Goal: Task Accomplishment & Management: Use online tool/utility

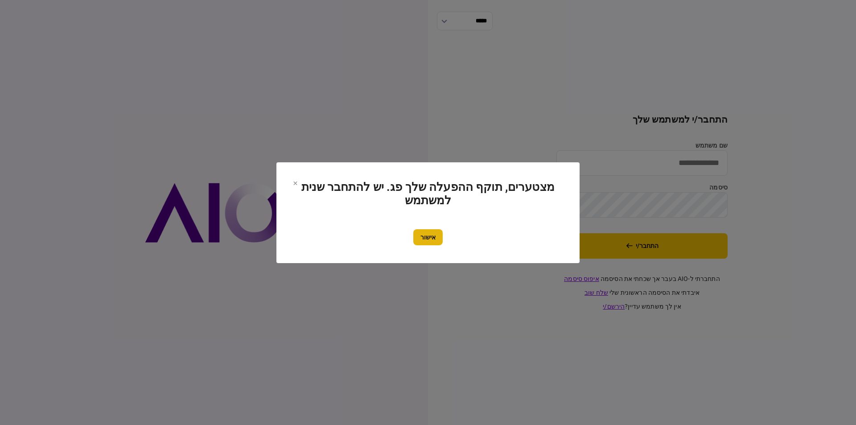
type input "*********"
click at [423, 237] on button "אישור" at bounding box center [427, 237] width 29 height 16
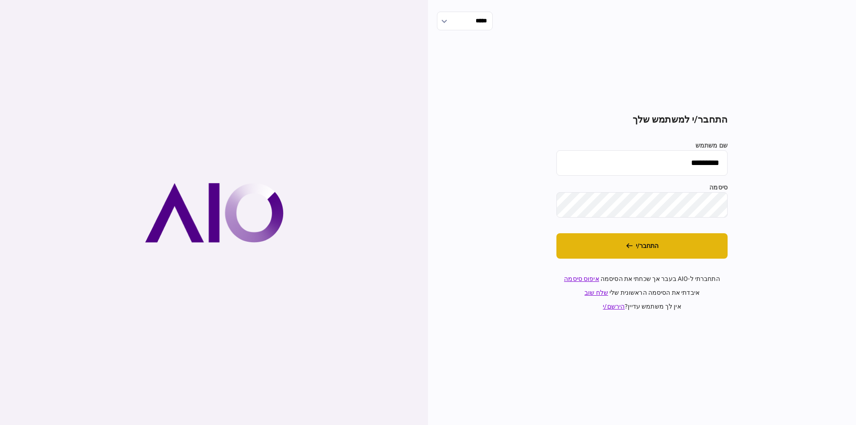
click at [664, 258] on button "התחבר/י" at bounding box center [641, 245] width 171 height 25
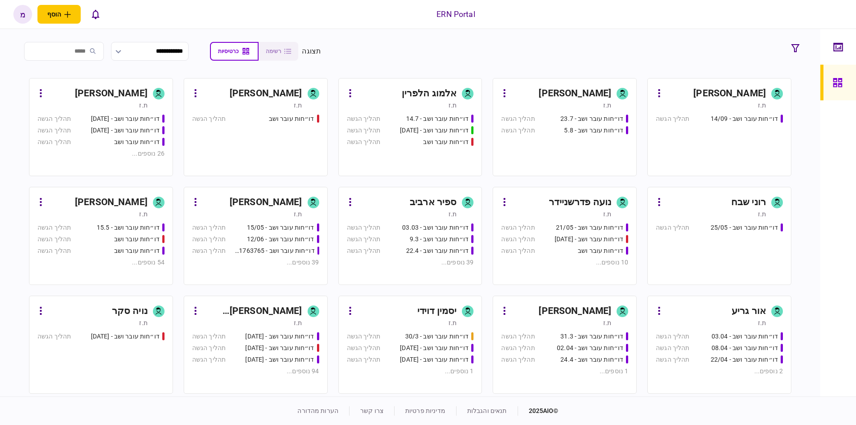
click at [616, 98] on div "מעיין כהן ת.ז" at bounding box center [564, 97] width 127 height 23
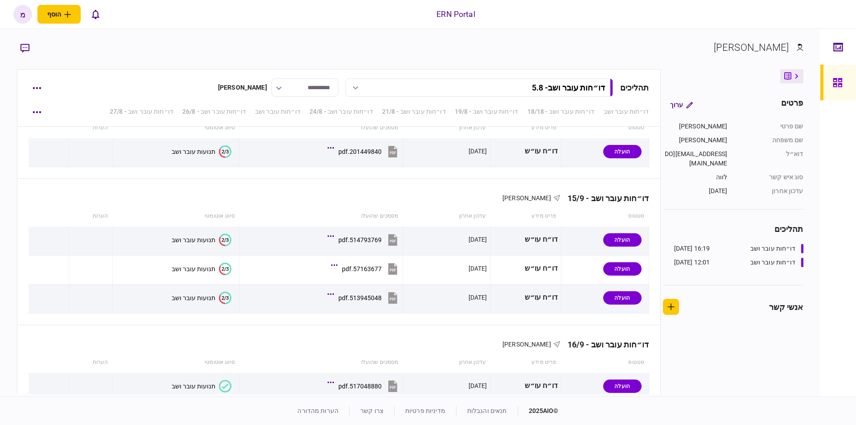
scroll to position [1559, 0]
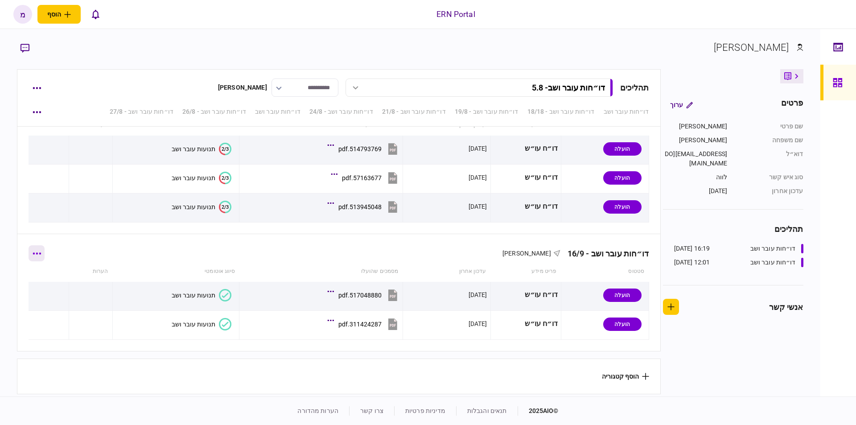
click at [39, 252] on icon "button" at bounding box center [37, 253] width 8 height 2
click at [47, 288] on span "הוסף מסמך" at bounding box center [53, 288] width 36 height 11
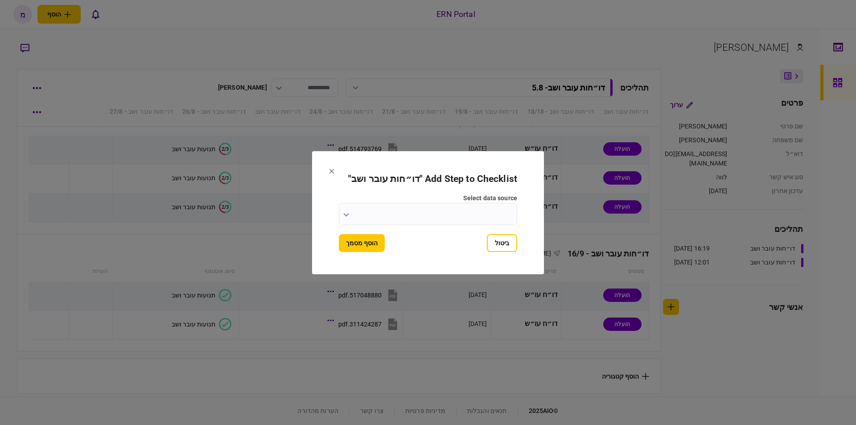
click at [355, 212] on input "select data source" at bounding box center [428, 214] width 178 height 22
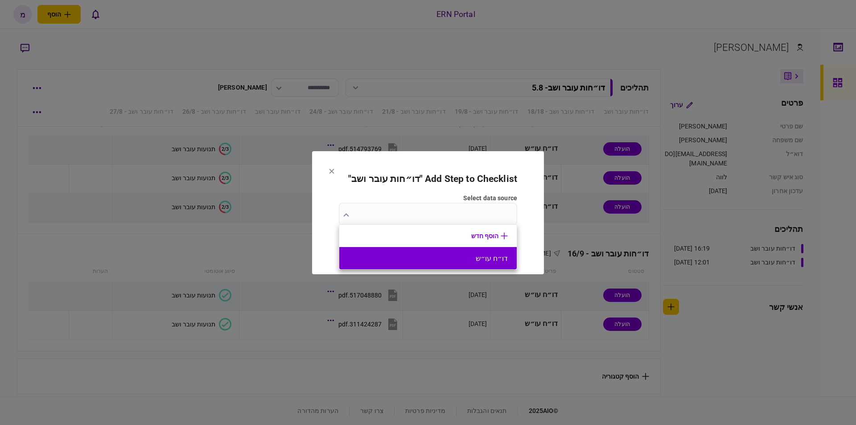
click at [414, 260] on button "דו״ח עו״ש" at bounding box center [428, 258] width 160 height 8
type input "*********"
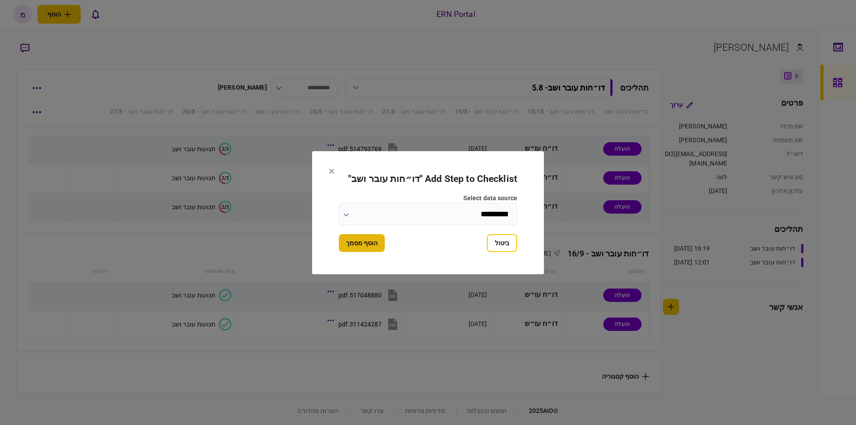
click at [365, 246] on button "הוסף מסמך" at bounding box center [362, 243] width 46 height 18
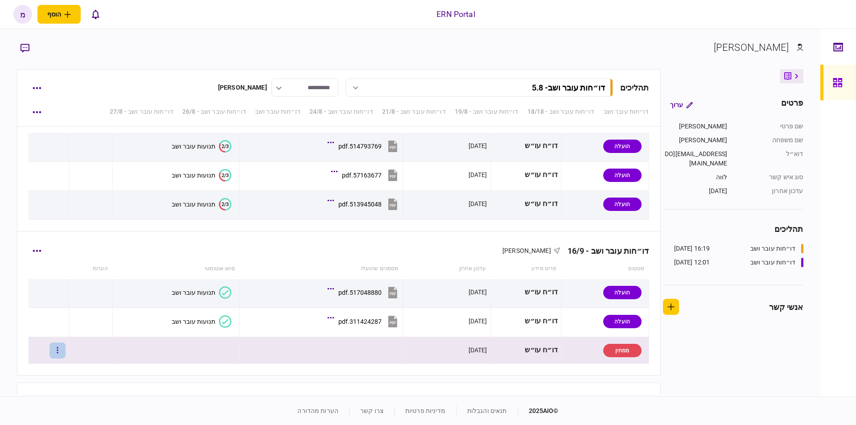
click at [59, 349] on button "button" at bounding box center [57, 350] width 16 height 16
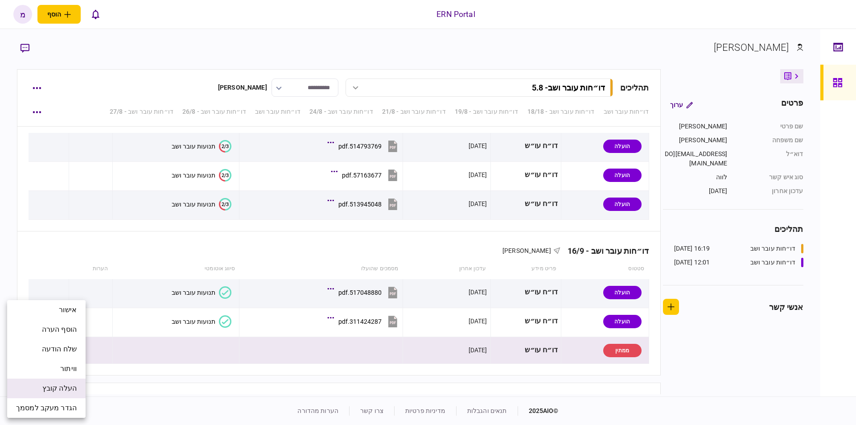
click at [56, 383] on span "העלה קובץ" at bounding box center [59, 388] width 34 height 11
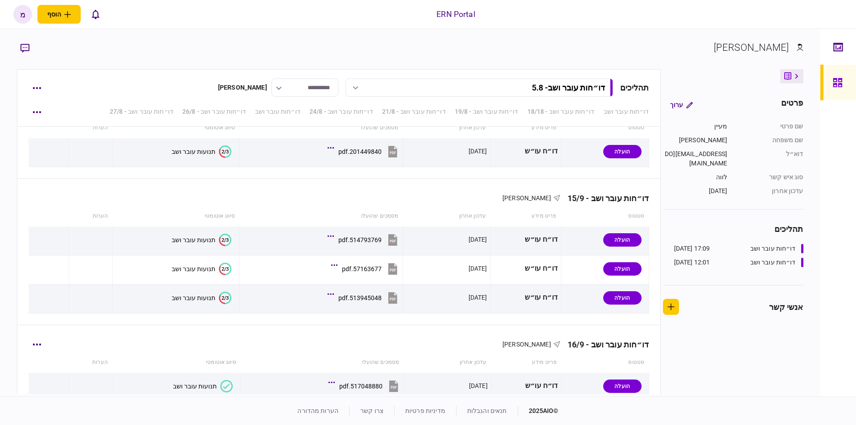
scroll to position [1587, 0]
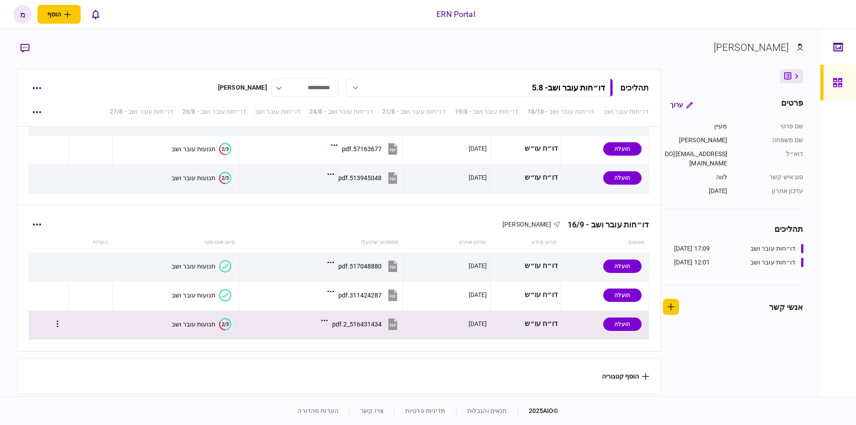
click at [221, 322] on text "2/3" at bounding box center [224, 324] width 7 height 6
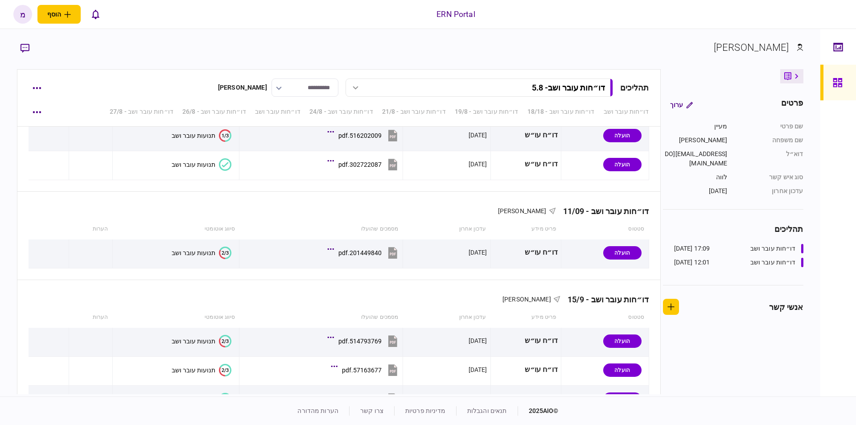
scroll to position [1587, 0]
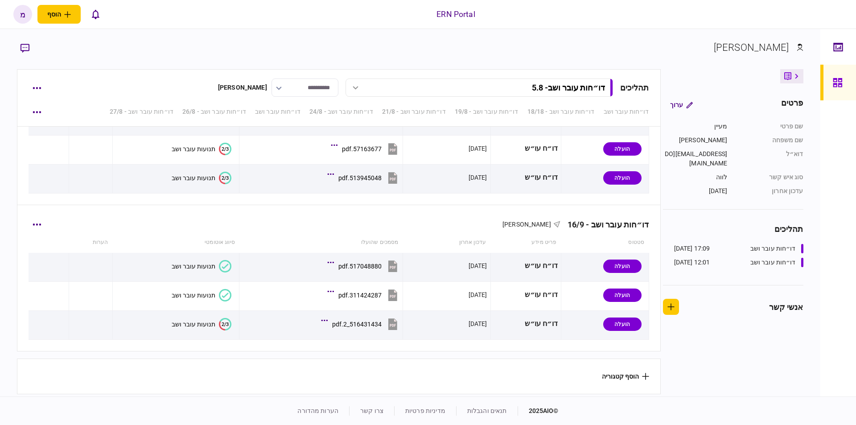
click at [221, 325] on icon "2/3" at bounding box center [225, 324] width 12 height 12
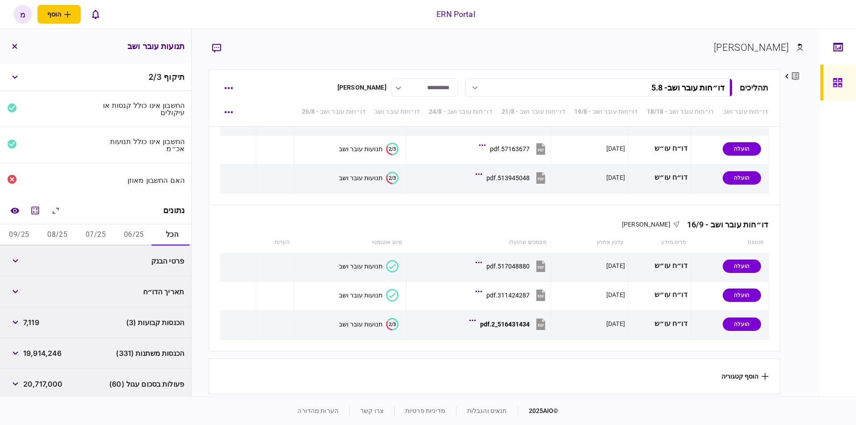
click at [136, 225] on button "06/25" at bounding box center [134, 234] width 38 height 21
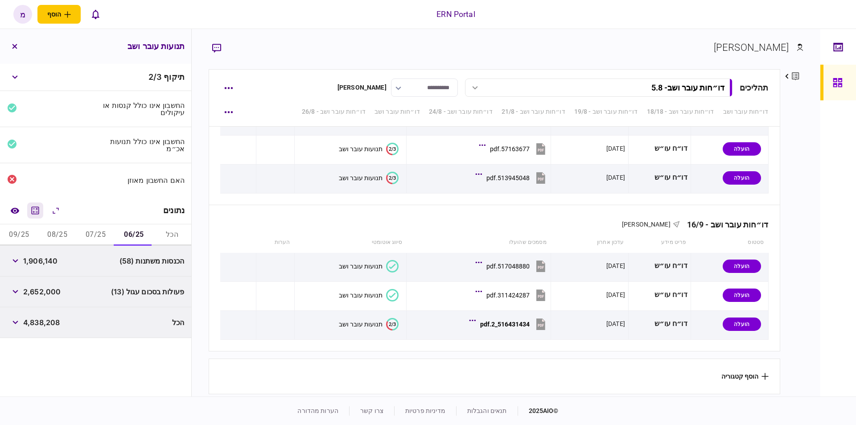
click at [37, 208] on icon "מחשבון" at bounding box center [35, 210] width 11 height 11
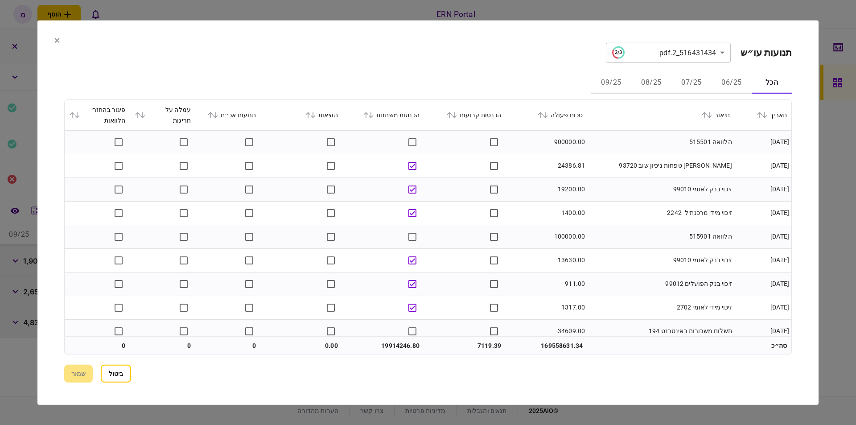
click at [559, 140] on td "900000.00" at bounding box center [546, 142] width 82 height 24
copy td "900000.00"
click at [729, 78] on button "06/25" at bounding box center [731, 82] width 40 height 21
click at [569, 141] on td "900000.00" at bounding box center [546, 142] width 82 height 24
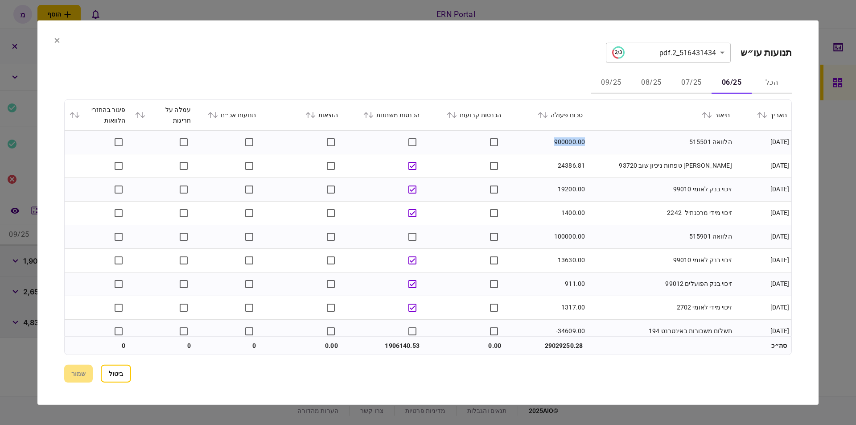
click at [569, 141] on td "900000.00" at bounding box center [546, 142] width 82 height 24
copy td "900000.00"
click at [626, 167] on td "[PERSON_NAME] טפחות ניכיון שוב 93720" at bounding box center [660, 166] width 147 height 24
click at [512, 197] on td "19200.00" at bounding box center [546, 189] width 82 height 24
click at [568, 237] on td "100000.00" at bounding box center [546, 237] width 82 height 24
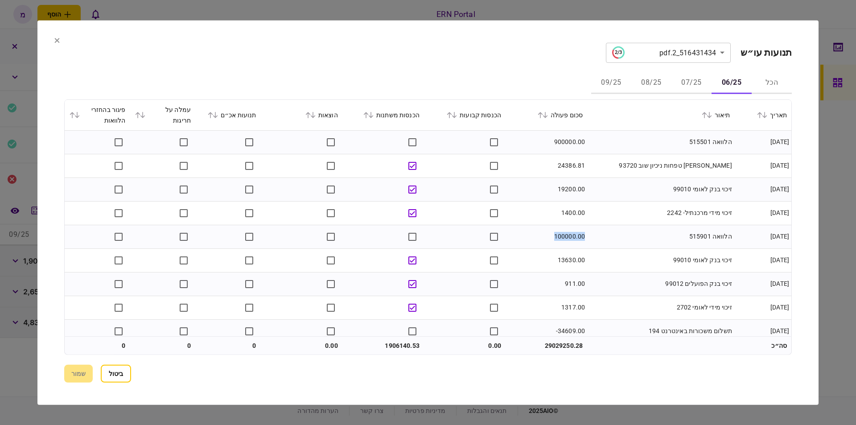
click at [568, 237] on td "100000.00" at bounding box center [546, 237] width 82 height 24
copy td "100000.00"
click at [627, 228] on td "הלוואה 515901" at bounding box center [660, 237] width 147 height 24
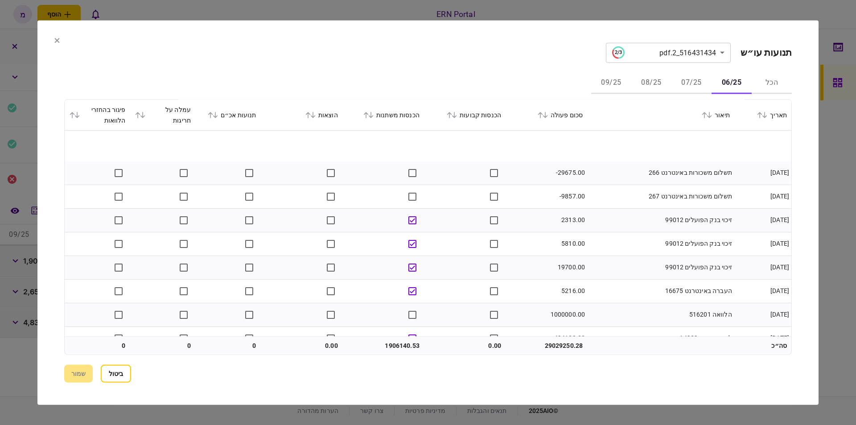
scroll to position [303, 0]
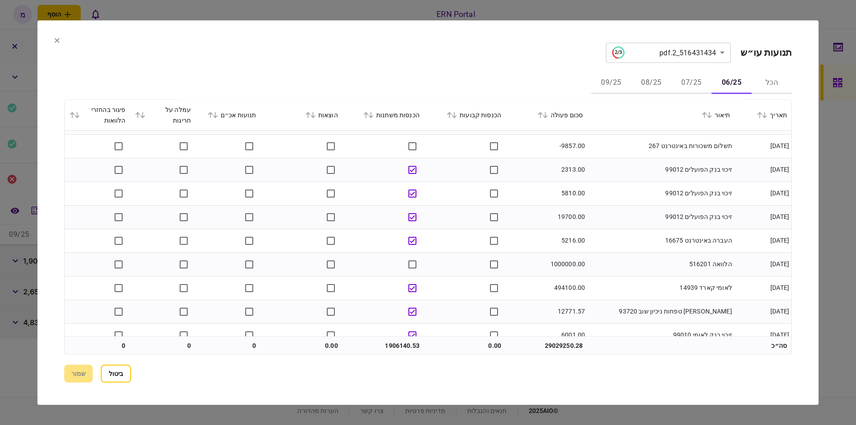
click at [562, 266] on td "1000000.00" at bounding box center [546, 264] width 82 height 24
copy td "1000000.00"
click at [570, 262] on td "1000000.00" at bounding box center [546, 264] width 82 height 24
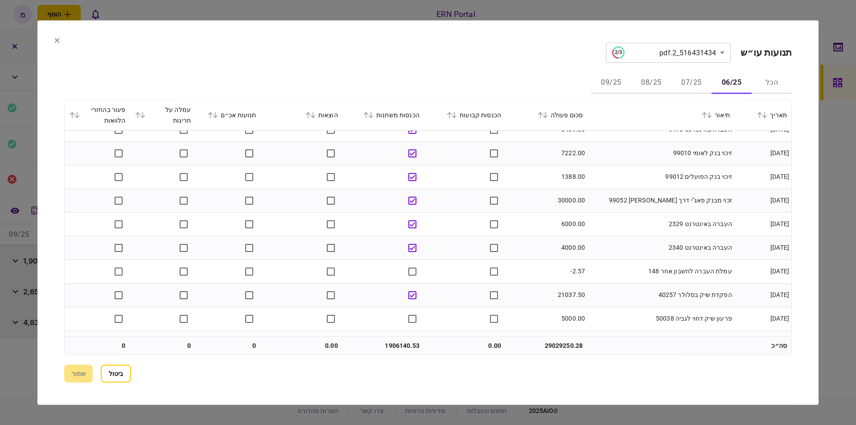
scroll to position [606, 0]
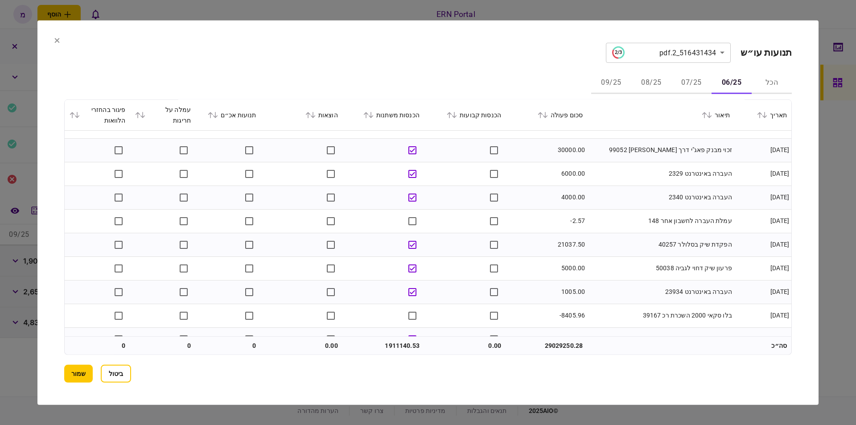
drag, startPoint x: 636, startPoint y: 224, endPoint x: 643, endPoint y: 215, distance: 11.7
click at [640, 221] on td "עמלת העברה לחשבון אחר 148" at bounding box center [660, 221] width 147 height 24
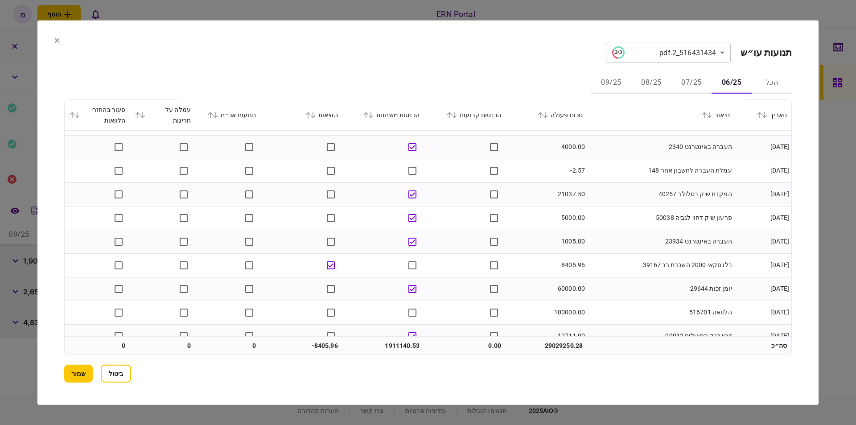
click at [547, 224] on td "5000.00" at bounding box center [546, 218] width 82 height 24
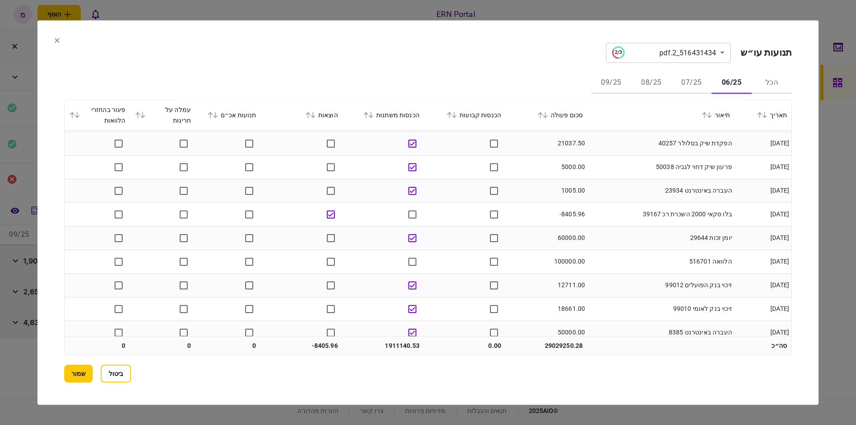
click at [562, 262] on td "100000.00" at bounding box center [546, 262] width 82 height 24
copy td "100000.00"
click at [607, 249] on td "יומן זכות 29644" at bounding box center [660, 238] width 147 height 24
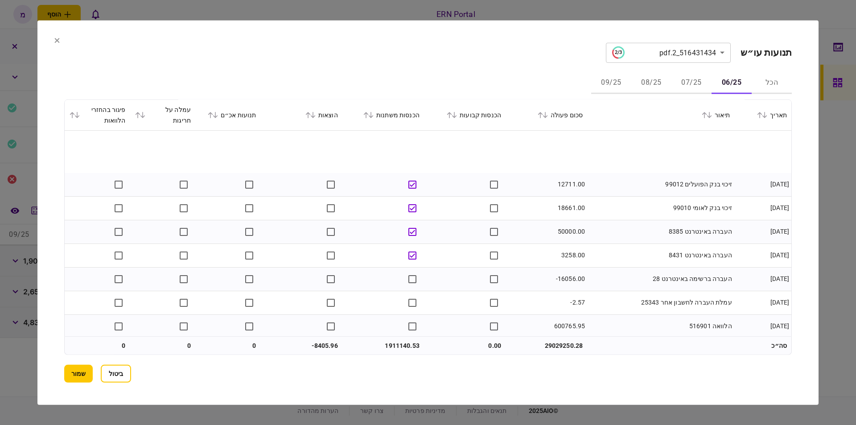
scroll to position [859, 0]
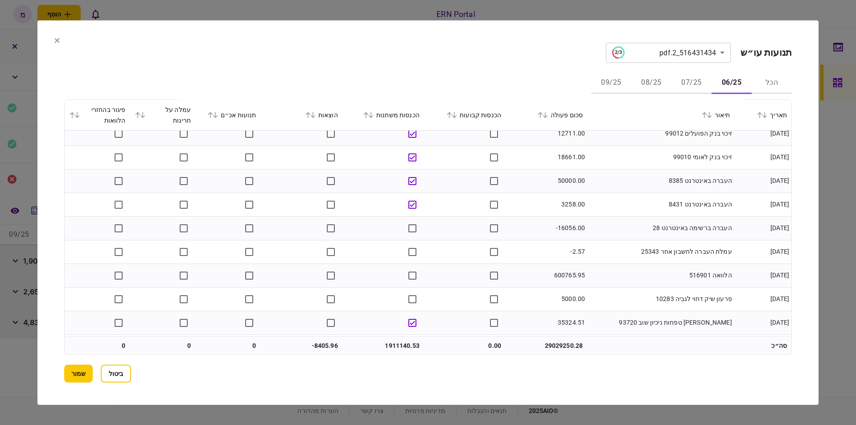
click at [573, 274] on td "600765.95" at bounding box center [546, 275] width 82 height 24
copy td "600765.95"
click at [600, 231] on td "העברה ברשימה באינטרנט 28" at bounding box center [660, 228] width 147 height 24
click at [550, 283] on td "600765.95" at bounding box center [546, 275] width 82 height 24
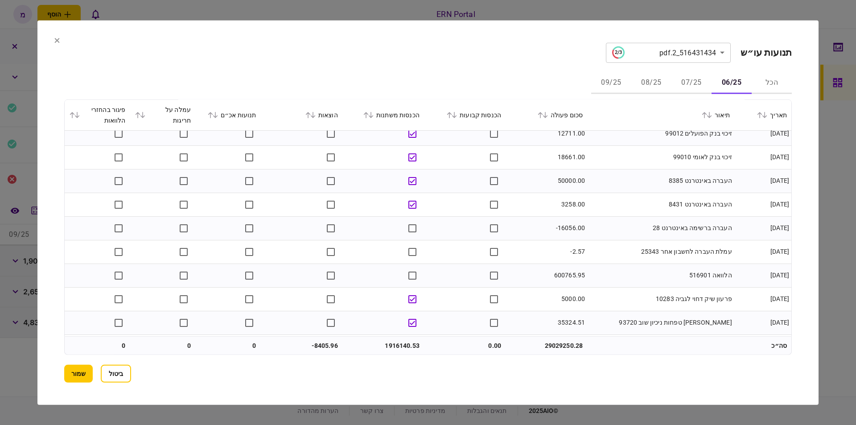
click at [537, 296] on td "5000.00" at bounding box center [546, 299] width 82 height 24
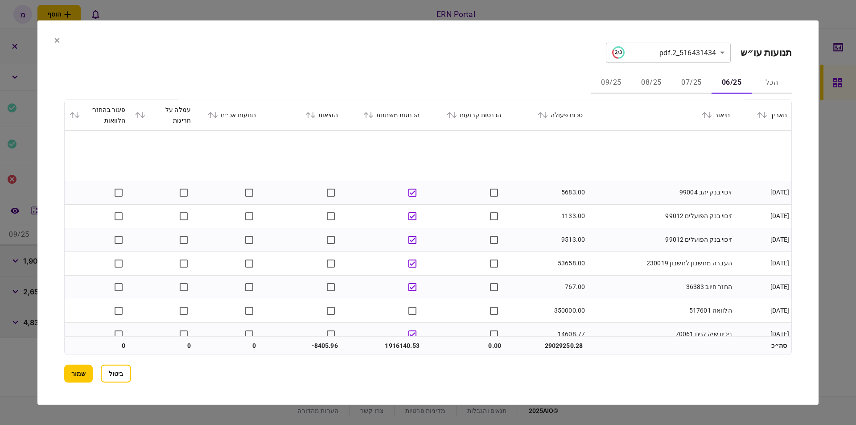
scroll to position [1465, 0]
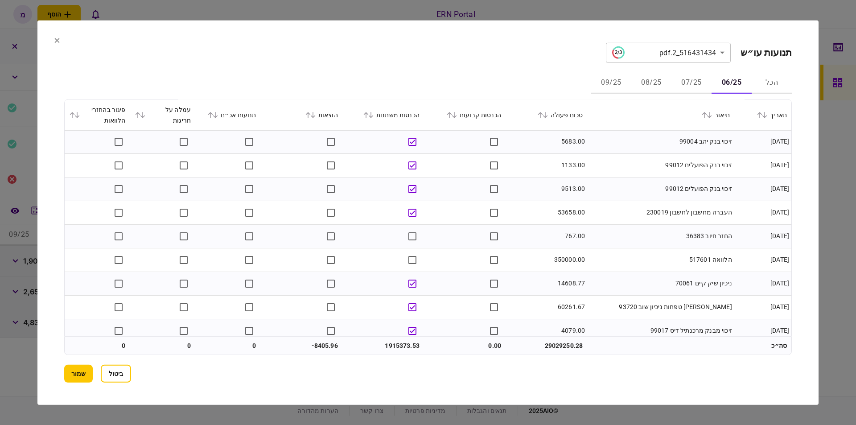
click at [569, 258] on td "350000.00" at bounding box center [546, 260] width 82 height 24
copy td "350000.00"
click at [634, 259] on td "הלוואה 517601" at bounding box center [660, 260] width 147 height 24
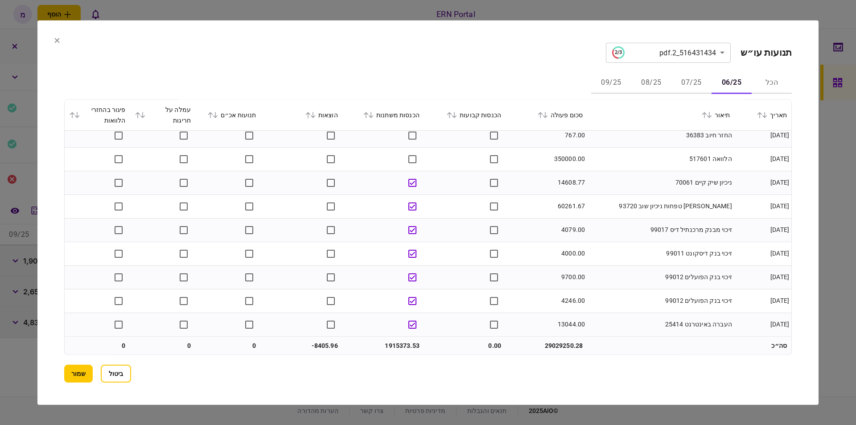
scroll to position [1567, 0]
click at [410, 345] on td "1915373.53" at bounding box center [383, 345] width 82 height 18
copy td "1915373.53"
click at [321, 343] on td "-8405.96" at bounding box center [302, 345] width 82 height 18
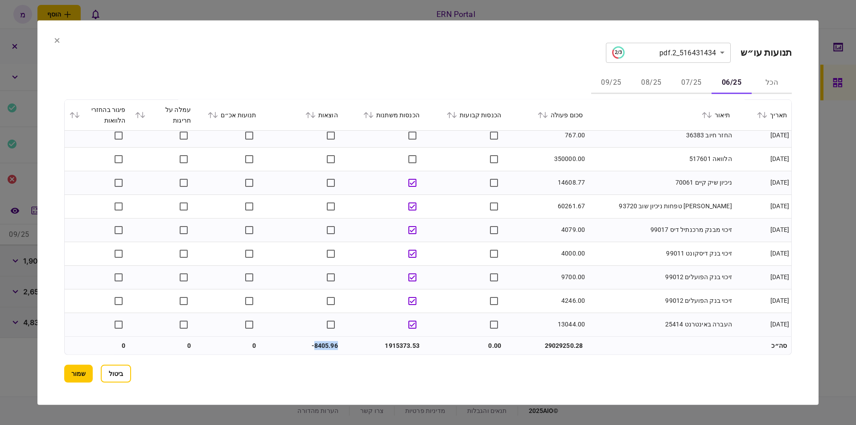
click at [321, 343] on td "-8405.96" at bounding box center [302, 345] width 82 height 18
copy td "8405.96"
click at [74, 372] on button "שמור" at bounding box center [78, 374] width 29 height 18
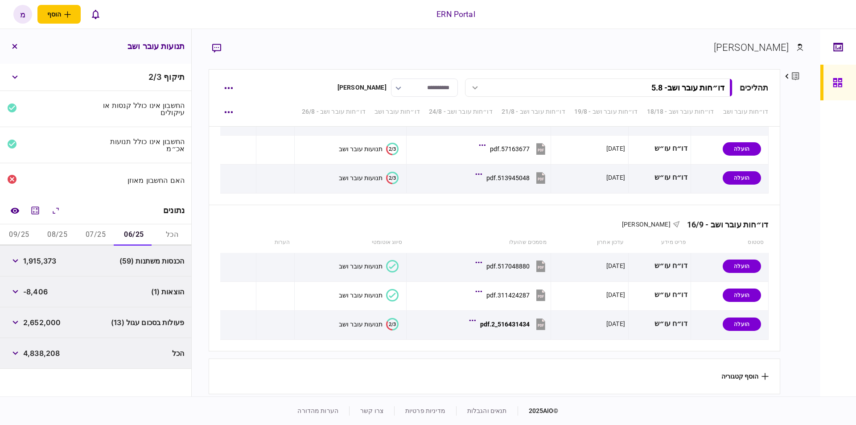
click at [50, 390] on div "תיקוף 2 / 3 החשבון אינו כולל קנסות או עיקולים החשבון אינו כולל תנועות אכ״מ האם …" at bounding box center [95, 230] width 191 height 332
click at [9, 205] on button "השוואה למסמך" at bounding box center [15, 210] width 16 height 16
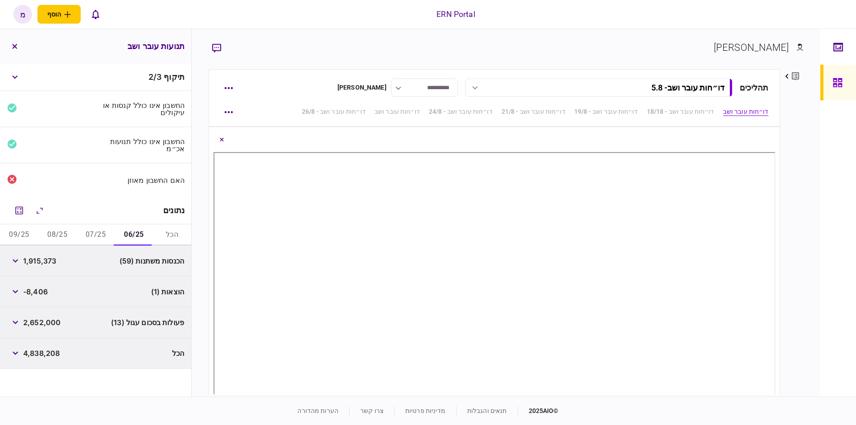
click at [801, 151] on div "פרטים ערוך שם פרטי [PERSON_NAME] שם משפחה [PERSON_NAME] דוא״ל [EMAIL_ADDRESS][D…" at bounding box center [791, 231] width 23 height 325
click at [23, 210] on icon "מחשבון" at bounding box center [19, 210] width 11 height 11
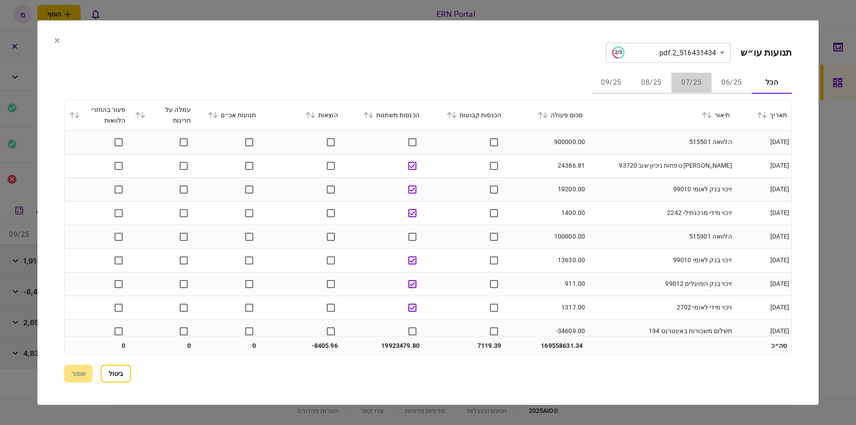
click at [693, 82] on button "07/25" at bounding box center [691, 82] width 40 height 21
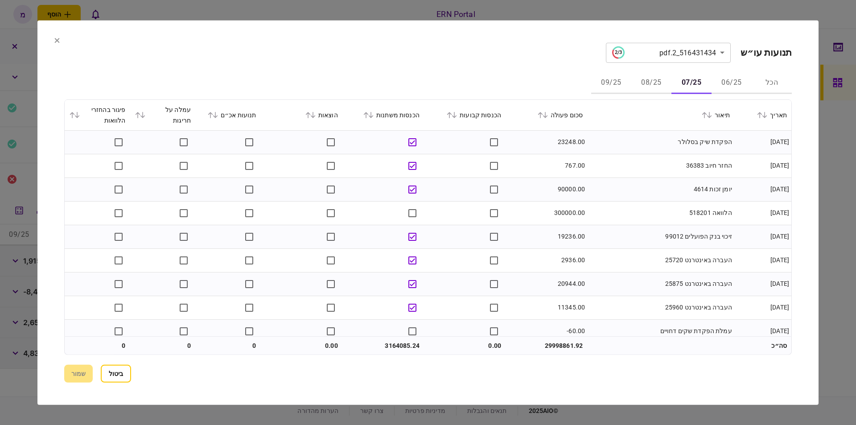
click at [627, 148] on td "הפקדת שיק בסלולר" at bounding box center [660, 142] width 147 height 24
click at [656, 169] on td "החזר חיוב 36383" at bounding box center [660, 166] width 147 height 24
click at [639, 157] on td "החזר חיוב 36383" at bounding box center [660, 166] width 147 height 24
click at [560, 213] on td "300000.00" at bounding box center [546, 213] width 82 height 24
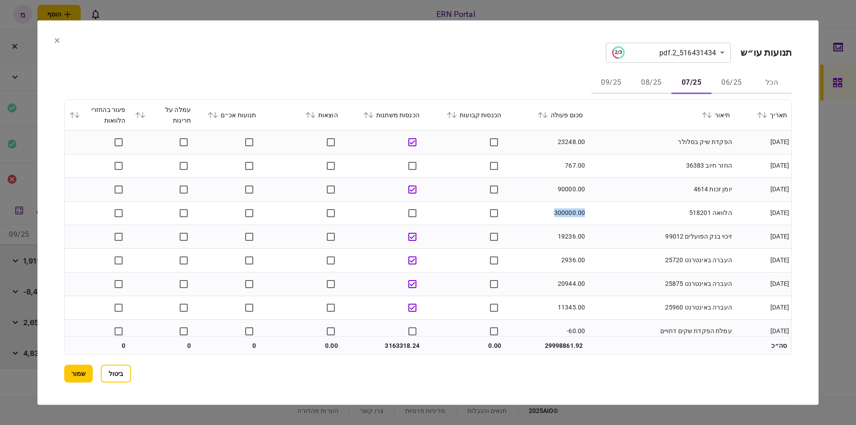
copy td "300000.00"
click at [632, 170] on td "החזר חיוב 36383" at bounding box center [660, 166] width 147 height 24
click at [624, 200] on td "יומן זכות 4614" at bounding box center [660, 189] width 147 height 24
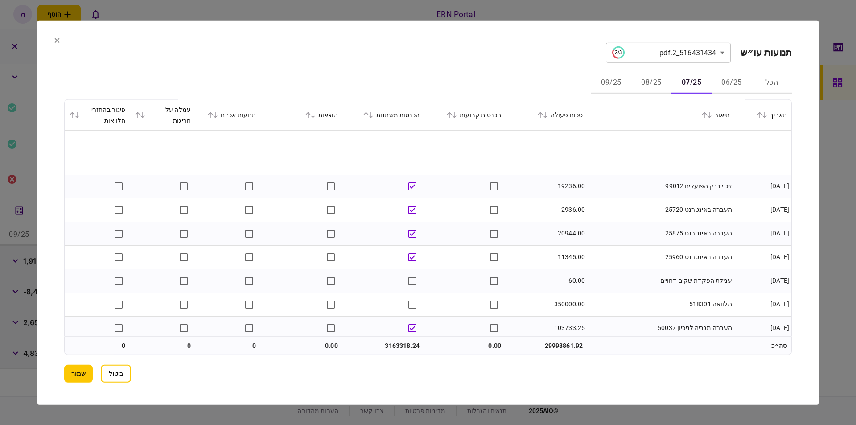
scroll to position [101, 0]
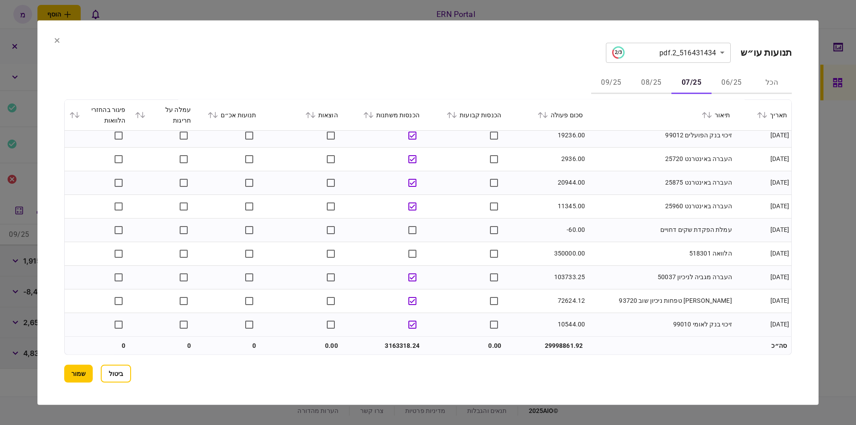
click at [567, 253] on td "350000.00" at bounding box center [546, 254] width 82 height 24
click at [620, 248] on td "הלוואה 518301" at bounding box center [660, 254] width 147 height 24
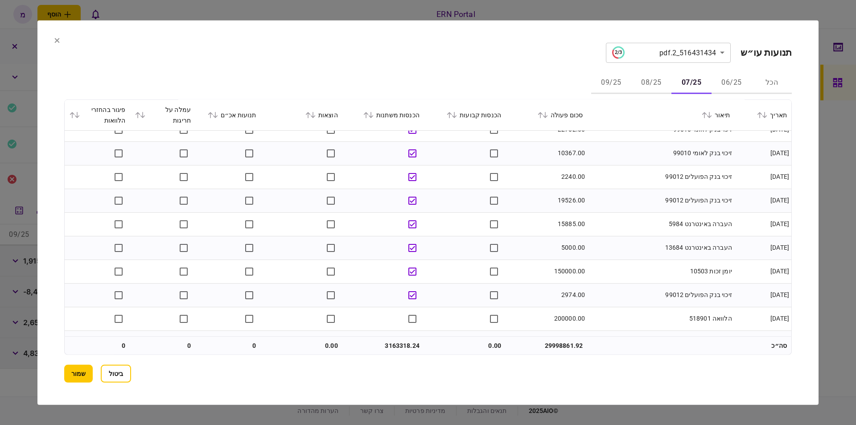
scroll to position [606, 0]
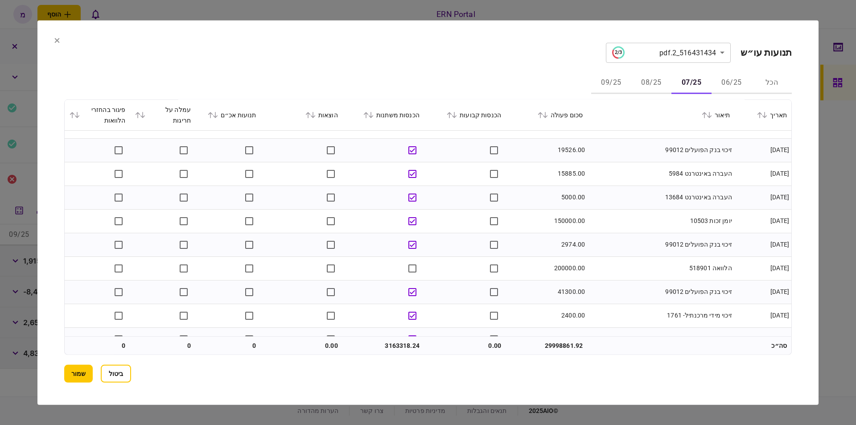
click at [558, 270] on td "200000.00" at bounding box center [546, 268] width 82 height 24
click at [625, 259] on td "הלוואה 518901" at bounding box center [660, 268] width 147 height 24
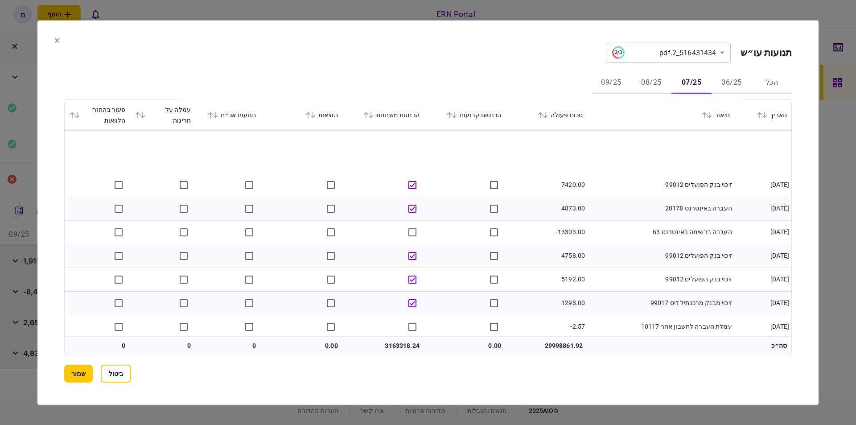
scroll to position [1212, 0]
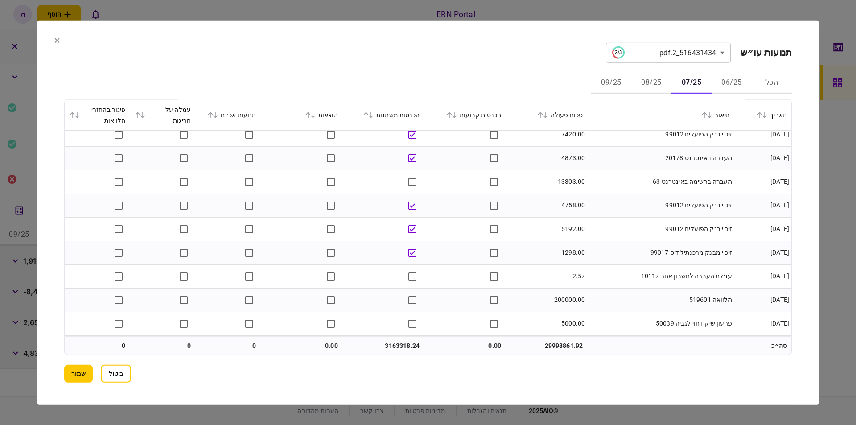
click at [558, 300] on td "200000.00" at bounding box center [546, 300] width 82 height 24
click at [550, 289] on td "200000.00" at bounding box center [546, 300] width 82 height 24
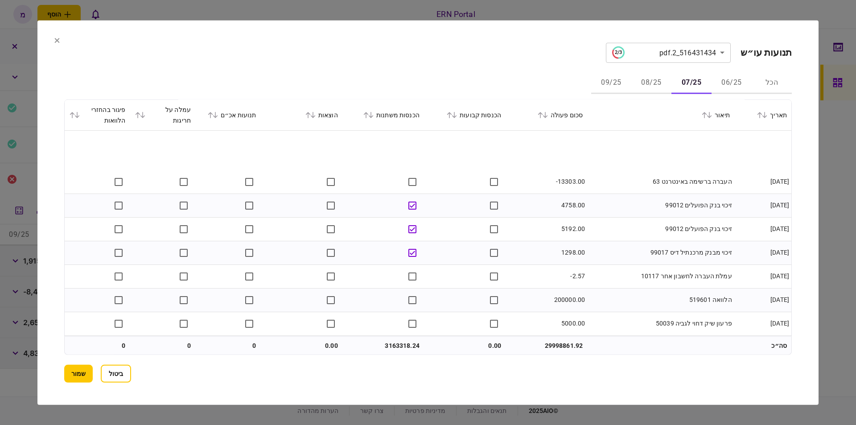
scroll to position [1263, 0]
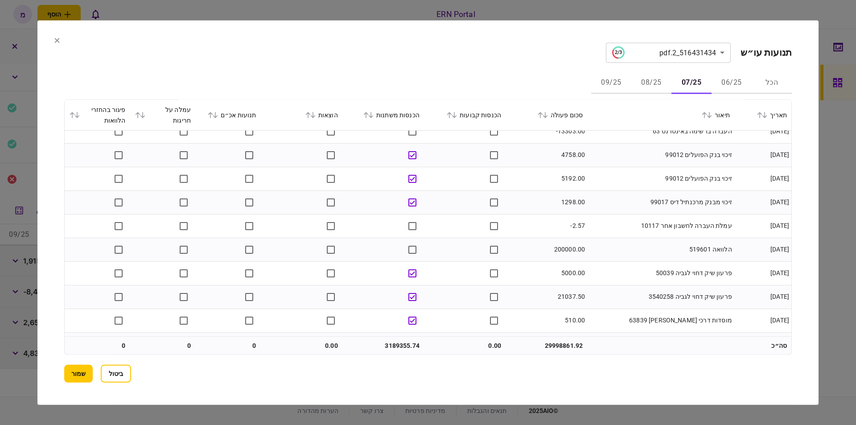
drag, startPoint x: 643, startPoint y: 267, endPoint x: 638, endPoint y: 272, distance: 7.6
click at [641, 267] on td "פרעון שיק דחוי לגביה 50039" at bounding box center [660, 273] width 147 height 24
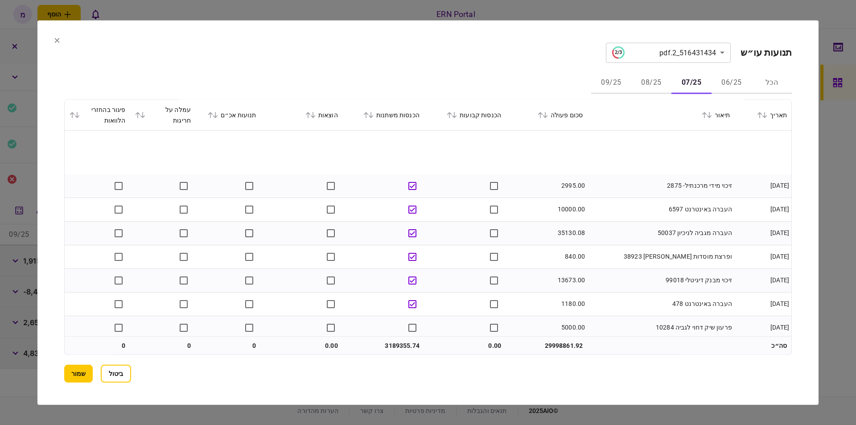
scroll to position [1566, 0]
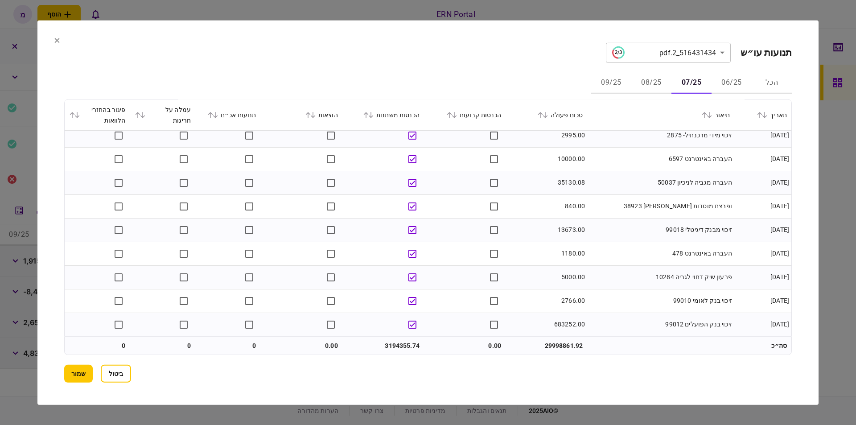
click at [609, 269] on td "פרעון שיק דחוי לגביה 10284" at bounding box center [660, 277] width 147 height 24
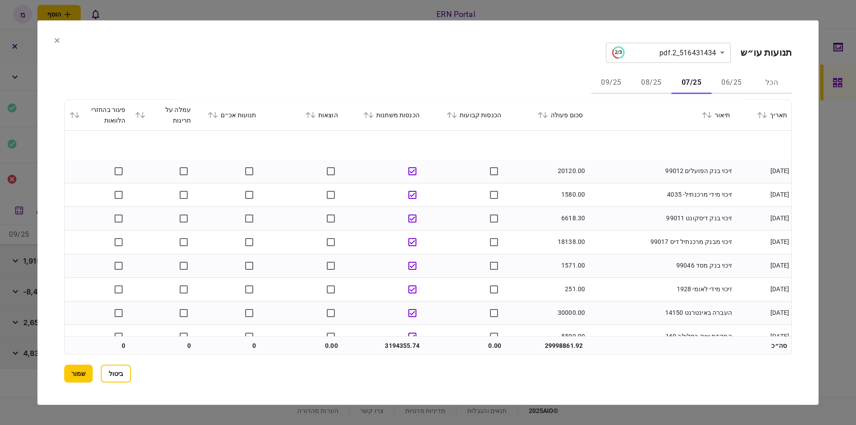
scroll to position [2526, 0]
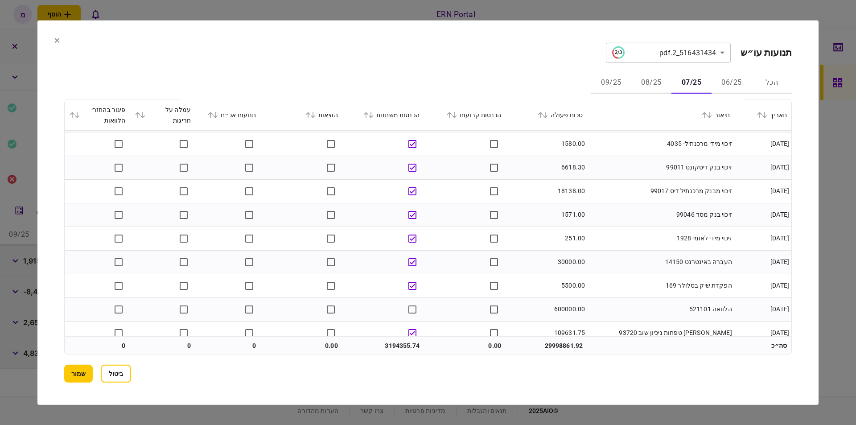
click at [564, 307] on td "600000.00" at bounding box center [546, 309] width 82 height 24
click at [628, 261] on td "העברה באינטרנט 14150" at bounding box center [660, 262] width 147 height 24
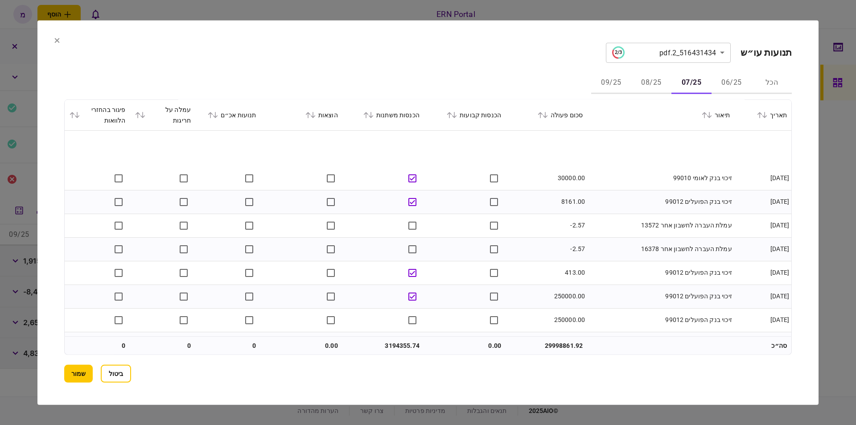
scroll to position [2772, 0]
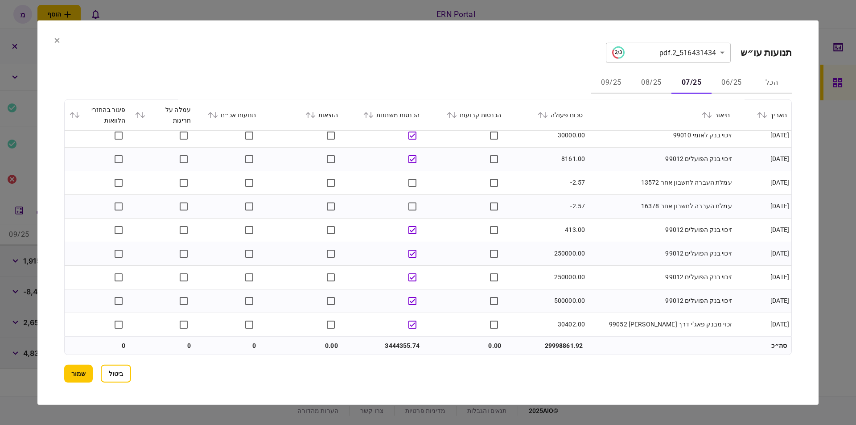
click at [631, 269] on td "זיכוי בנק הפועלים 99012" at bounding box center [660, 277] width 147 height 24
click at [403, 340] on td "3444355.74" at bounding box center [383, 345] width 82 height 18
click at [74, 372] on button "שמור" at bounding box center [78, 374] width 29 height 18
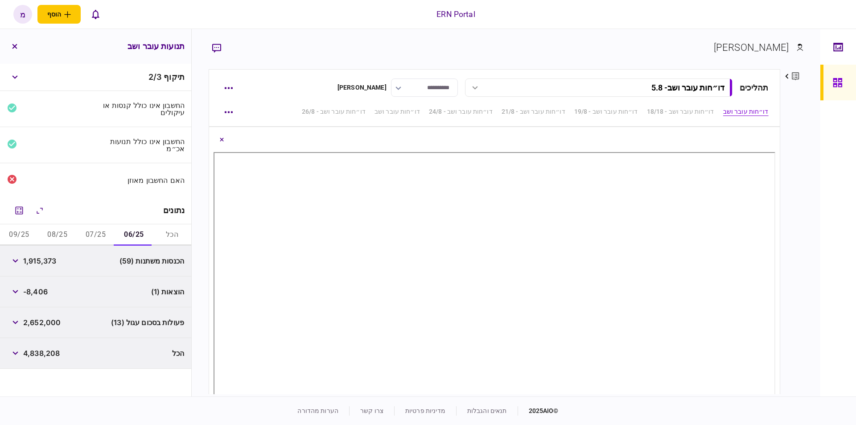
click at [53, 228] on button "08/25" at bounding box center [57, 234] width 38 height 21
click at [23, 207] on icon "מחשבון" at bounding box center [20, 210] width 8 height 8
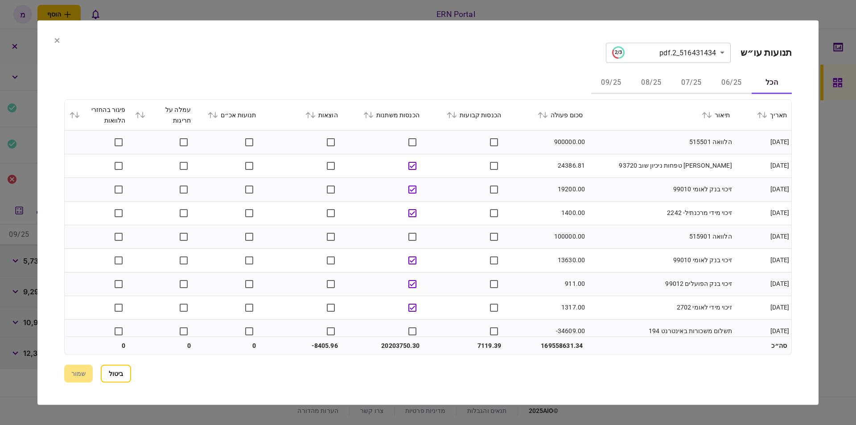
click at [688, 78] on button "07/25" at bounding box center [691, 82] width 40 height 21
click at [647, 78] on button "08/25" at bounding box center [651, 82] width 40 height 21
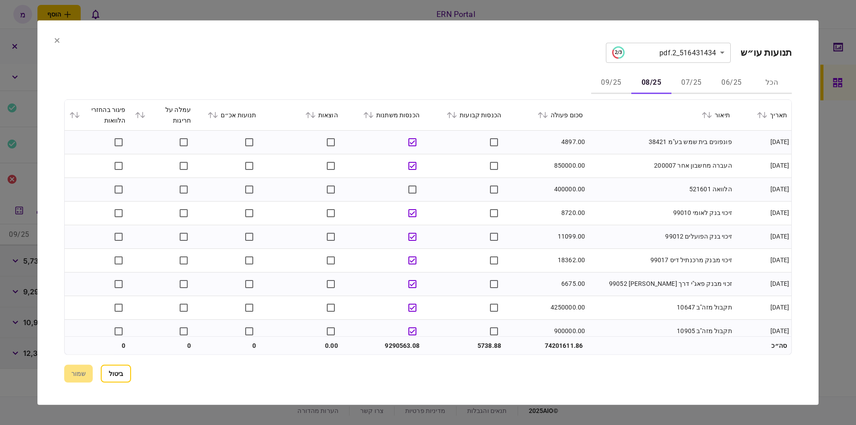
click at [644, 148] on td "פונפונים בית שמש בע"מ 38421" at bounding box center [660, 142] width 147 height 24
click at [564, 186] on td "400000.00" at bounding box center [546, 189] width 82 height 24
click at [672, 189] on td "הלוואה 521601" at bounding box center [660, 189] width 147 height 24
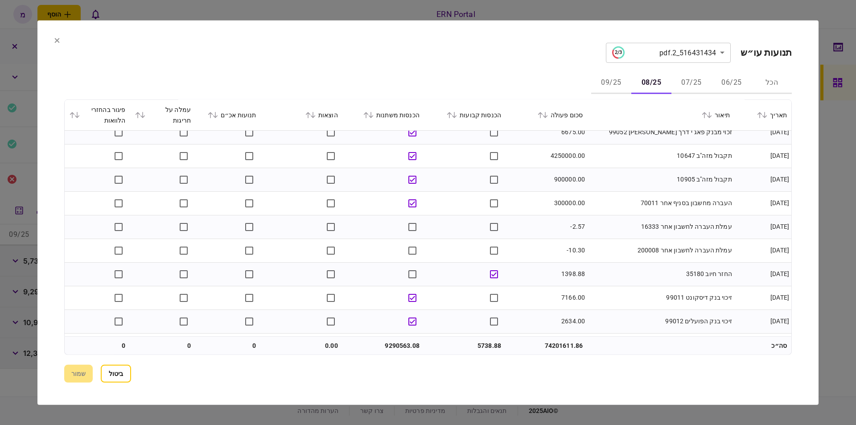
scroll to position [202, 0]
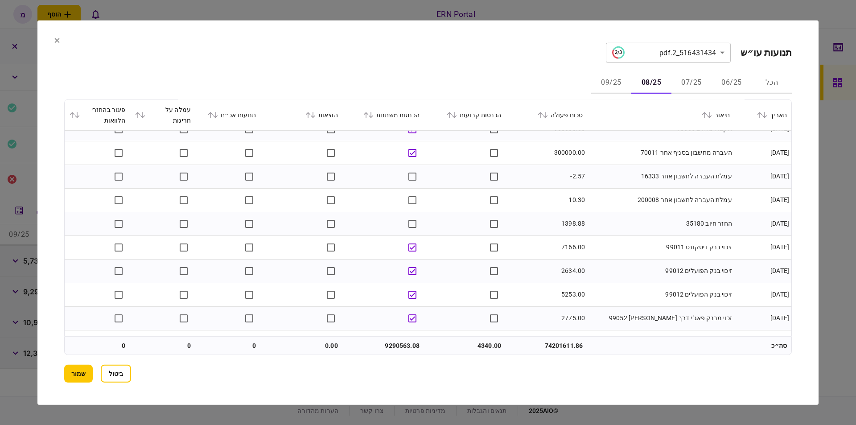
click at [602, 217] on td "החזר חיוב 35180" at bounding box center [660, 224] width 147 height 24
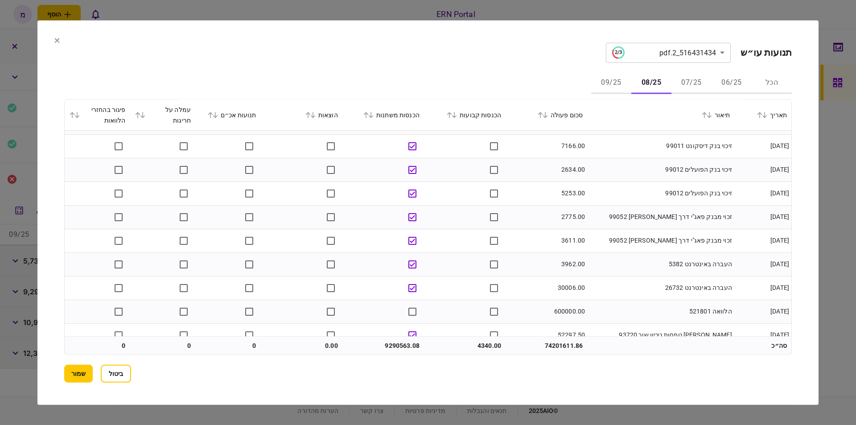
scroll to position [353, 0]
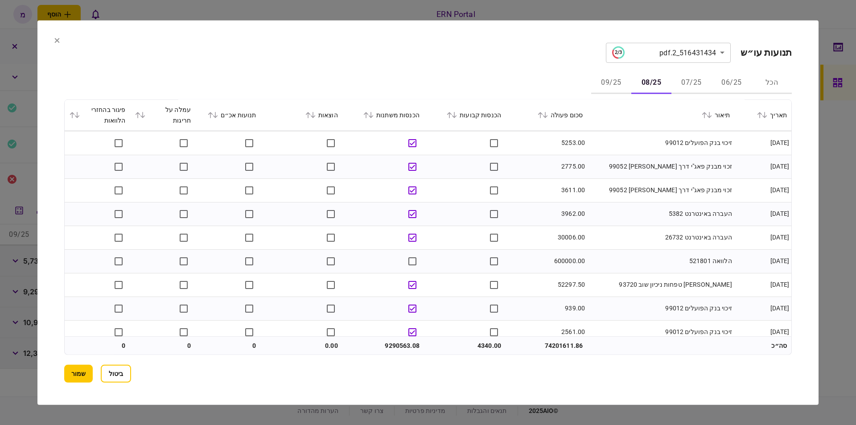
click at [569, 260] on td "600000.00" at bounding box center [546, 261] width 82 height 24
click at [613, 251] on td "הלוואה 521801" at bounding box center [660, 261] width 147 height 24
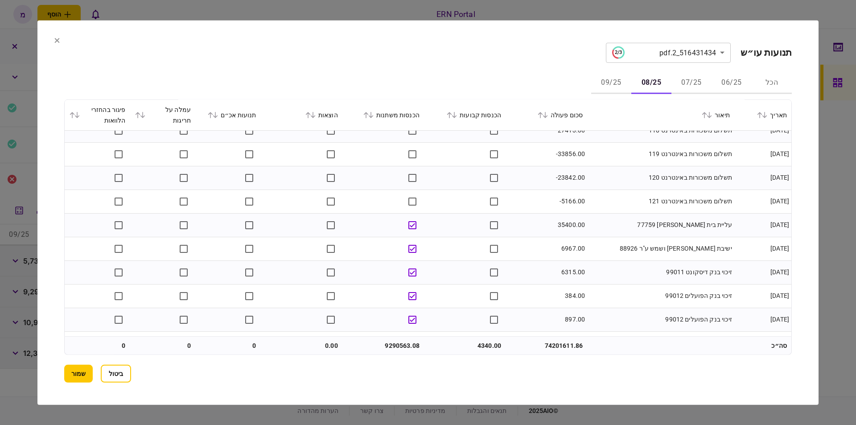
scroll to position [960, 0]
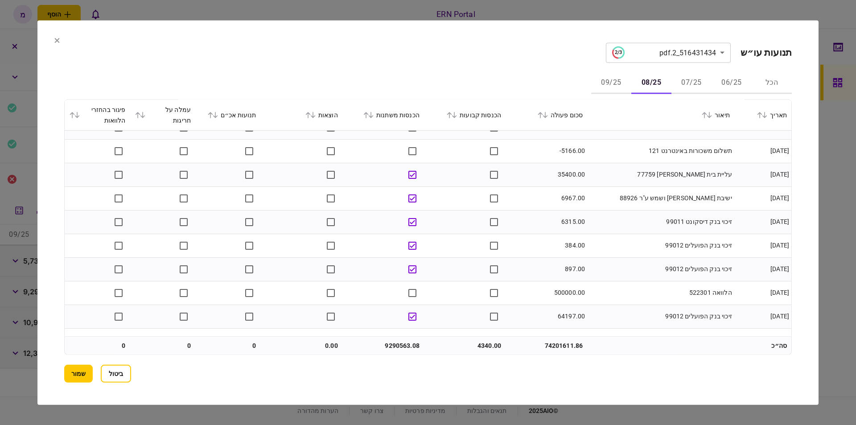
click at [569, 291] on td "500000.00" at bounding box center [546, 293] width 82 height 24
click at [686, 308] on td "זיכוי בנק הפועלים 99012" at bounding box center [660, 316] width 147 height 24
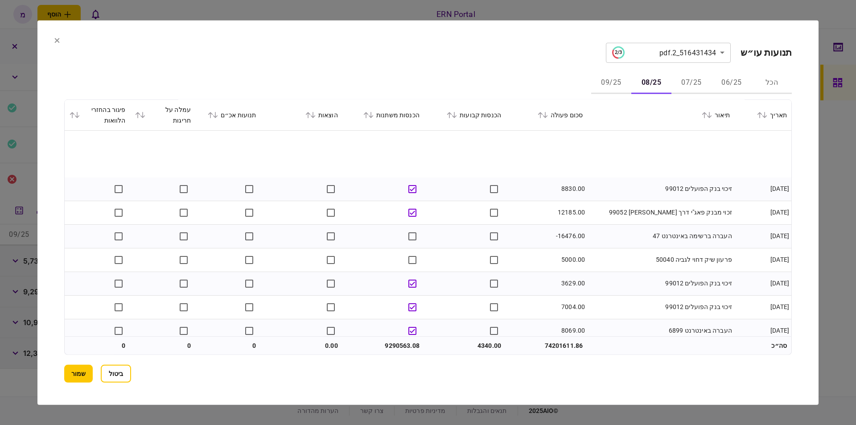
scroll to position [1515, 0]
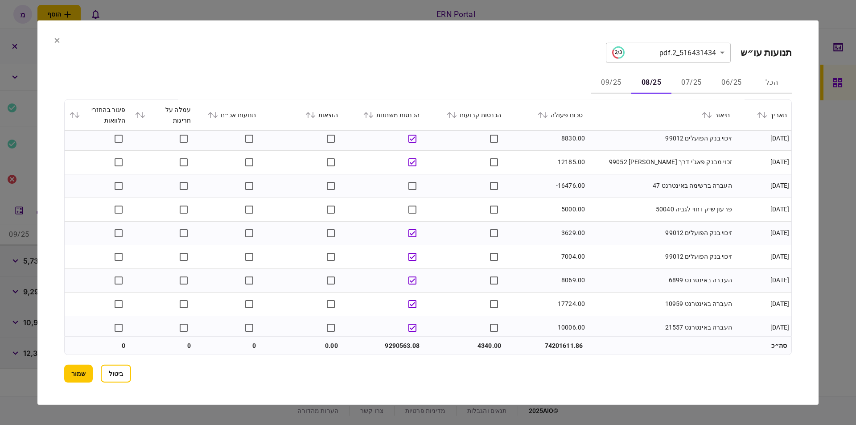
click at [593, 265] on td "זיכוי בנק הפועלים 99012" at bounding box center [660, 257] width 147 height 24
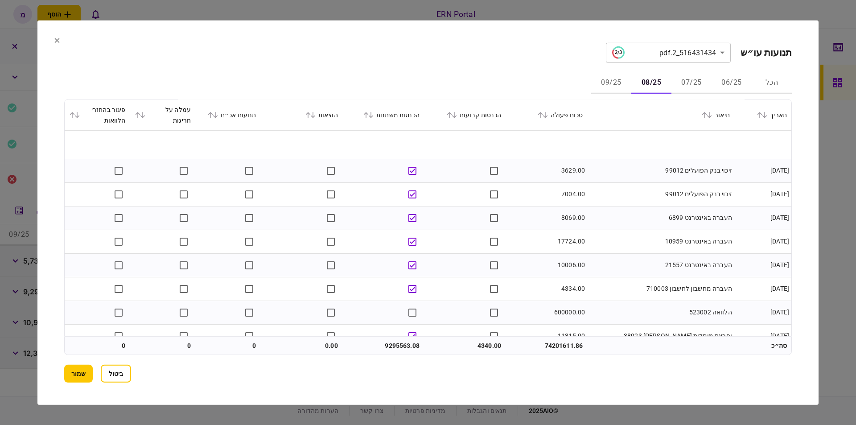
scroll to position [1628, 0]
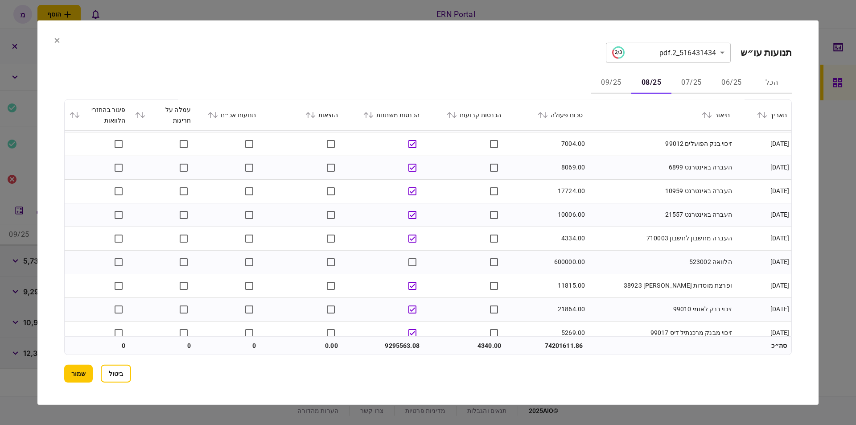
click at [564, 258] on td "600000.00" at bounding box center [546, 262] width 82 height 24
click at [586, 268] on td "600000.00" at bounding box center [546, 262] width 82 height 24
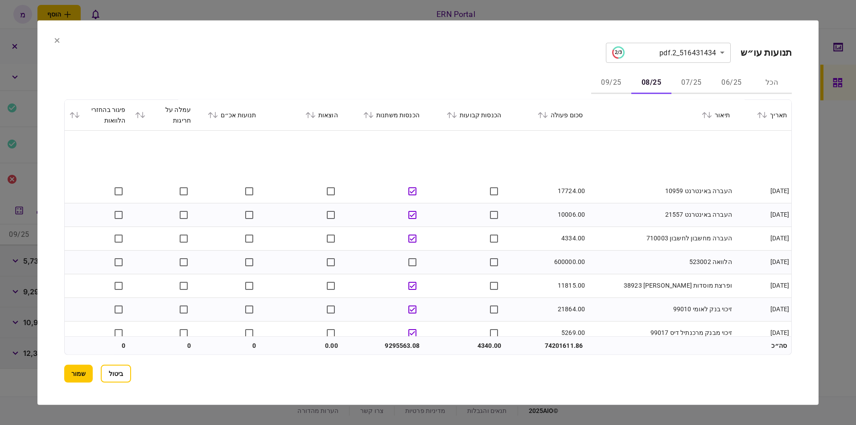
scroll to position [1679, 0]
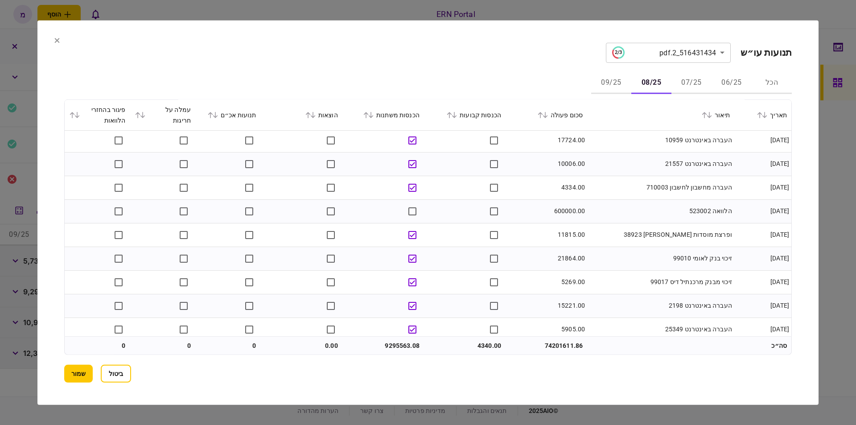
click at [582, 246] on td "11815.00" at bounding box center [546, 235] width 82 height 24
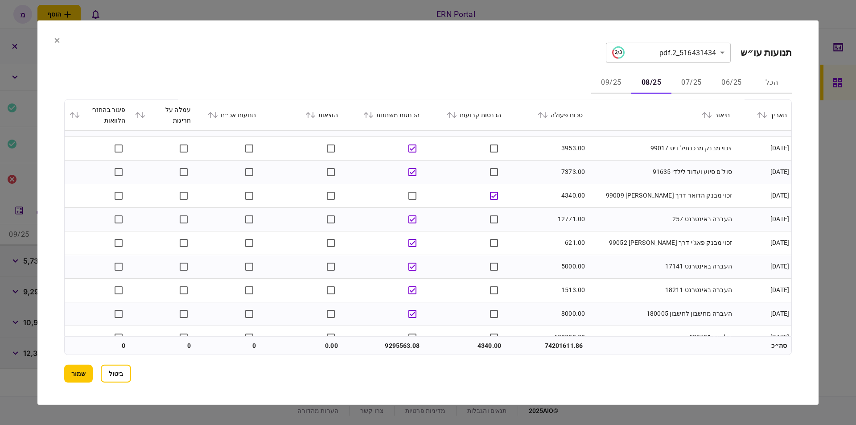
scroll to position [2335, 0]
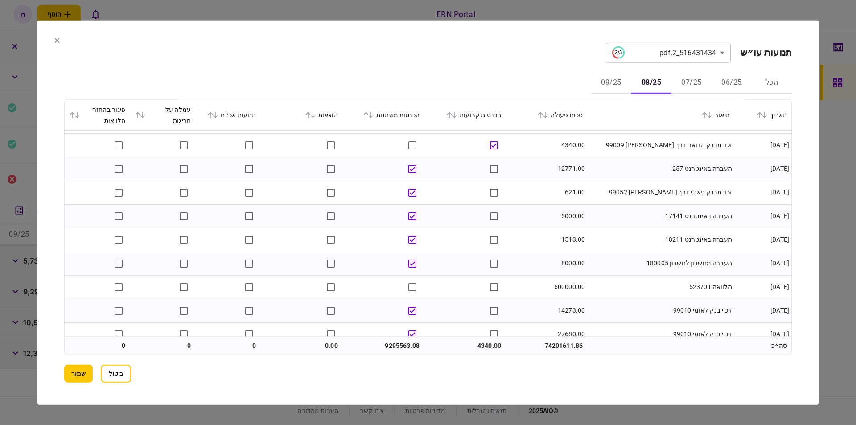
click at [566, 286] on td "600000.00" at bounding box center [546, 287] width 82 height 24
click at [616, 282] on td "הלוואה 523701" at bounding box center [660, 287] width 147 height 24
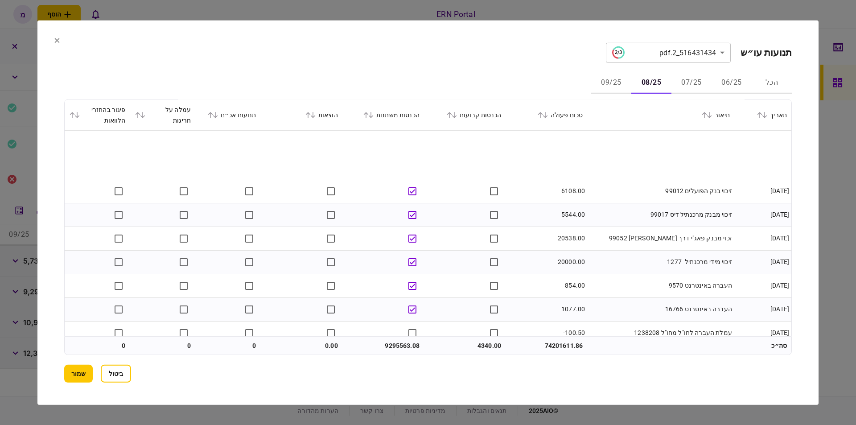
scroll to position [3099, 0]
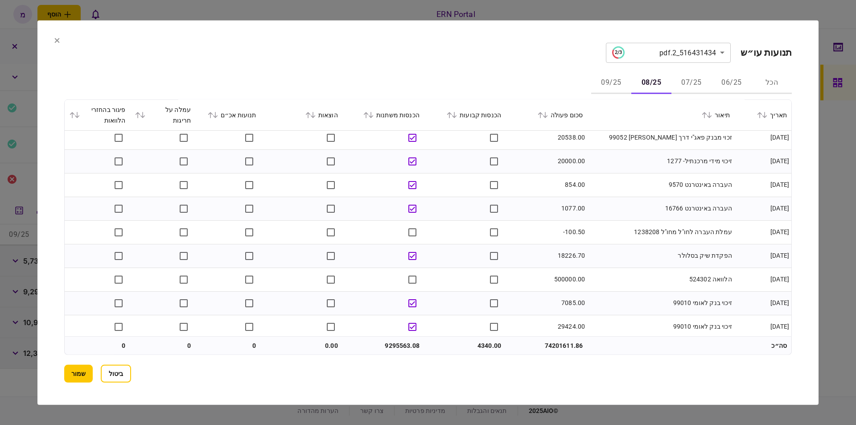
click at [559, 275] on td "500000.00" at bounding box center [546, 279] width 82 height 24
click at [587, 279] on td "500000.00" at bounding box center [546, 279] width 82 height 24
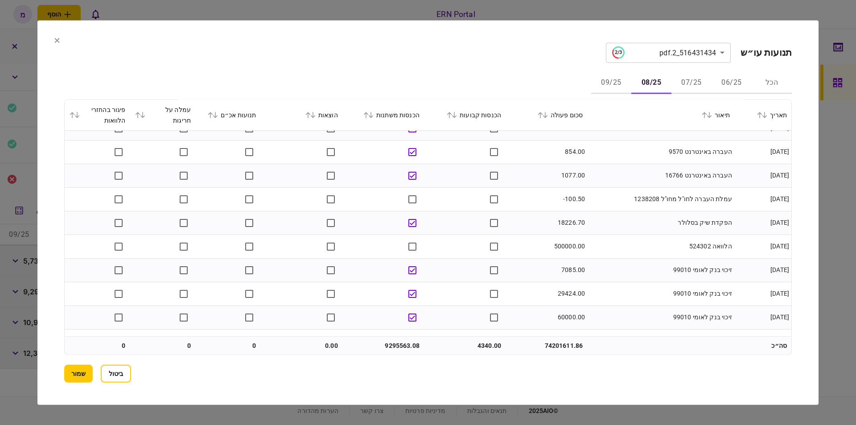
scroll to position [3220, 0]
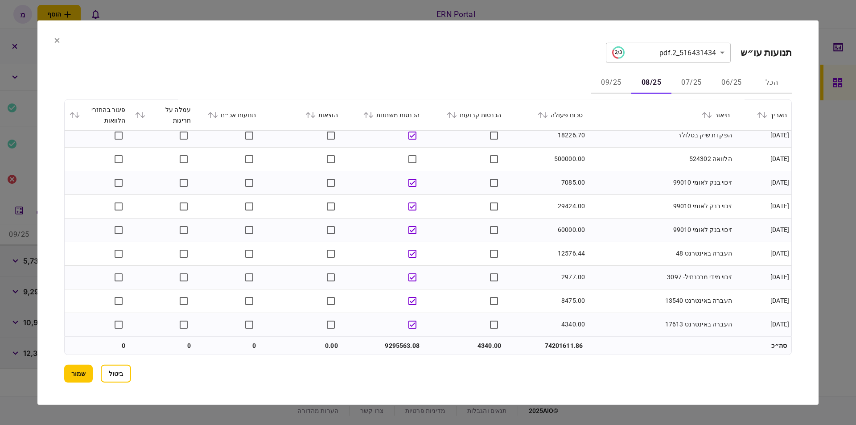
click at [392, 342] on td "9295563.08" at bounding box center [383, 345] width 82 height 18
click at [82, 369] on button "שמור" at bounding box center [78, 374] width 29 height 18
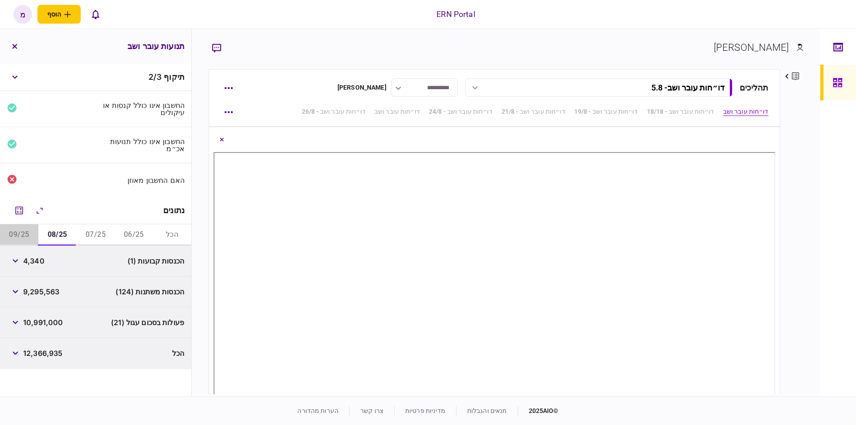
click at [19, 230] on button "09/25" at bounding box center [19, 234] width 38 height 21
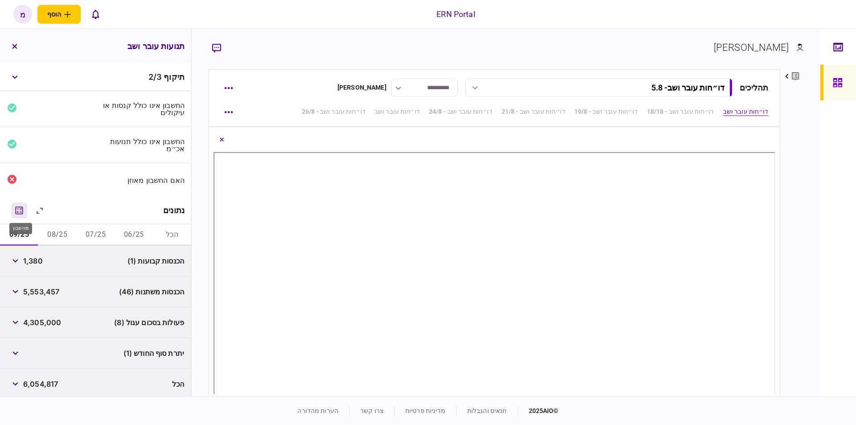
click at [18, 212] on icon "מחשבון" at bounding box center [20, 210] width 8 height 8
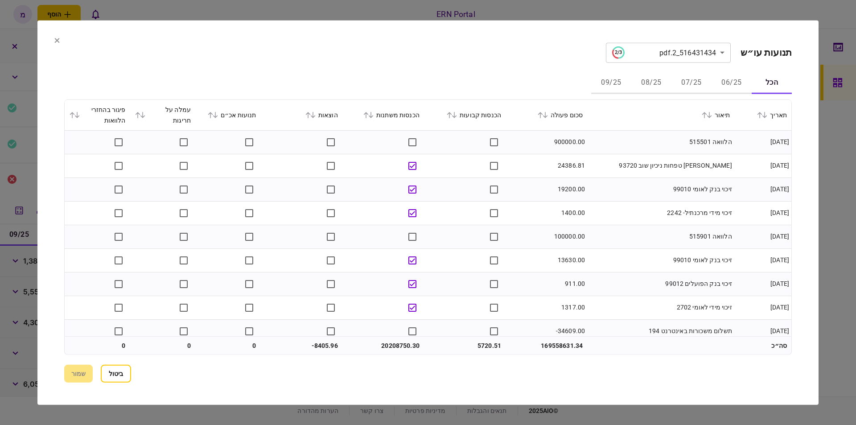
click at [614, 78] on button "09/25" at bounding box center [611, 82] width 40 height 21
click at [600, 142] on td "זיכוי בנק הפועלים 99012" at bounding box center [660, 142] width 147 height 24
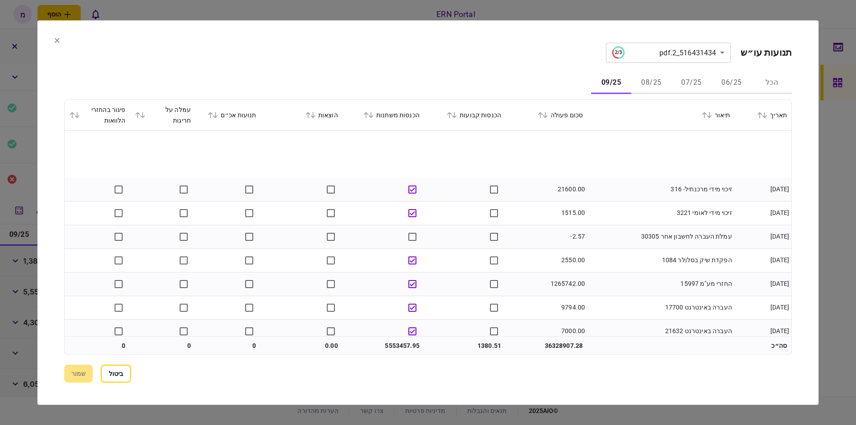
scroll to position [50, 0]
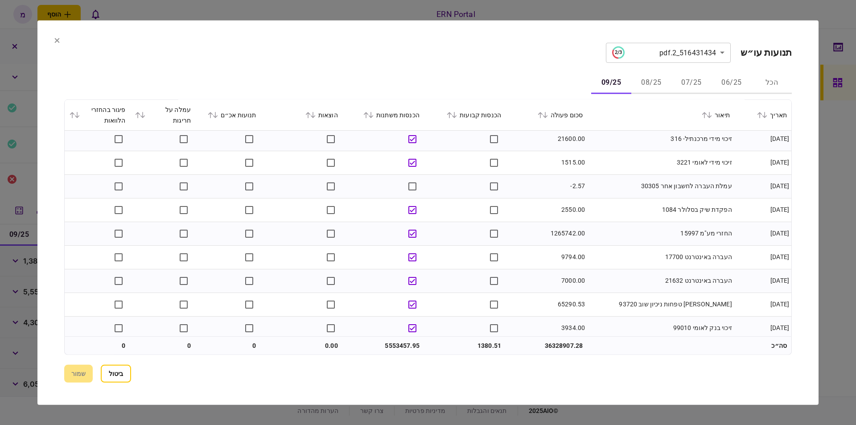
click at [563, 236] on td "1265742.00" at bounding box center [546, 233] width 82 height 24
click at [547, 230] on td "1265742.00" at bounding box center [546, 233] width 82 height 24
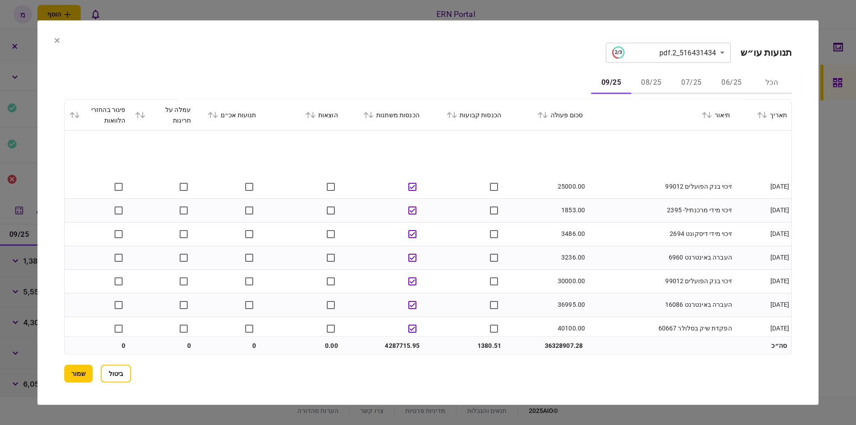
scroll to position [455, 0]
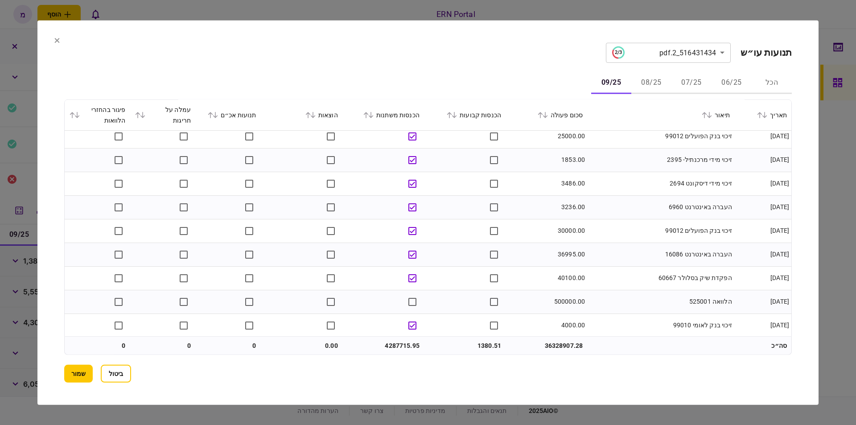
click at [566, 303] on td "500000.00" at bounding box center [546, 302] width 82 height 24
click at [455, 300] on td at bounding box center [465, 302] width 82 height 24
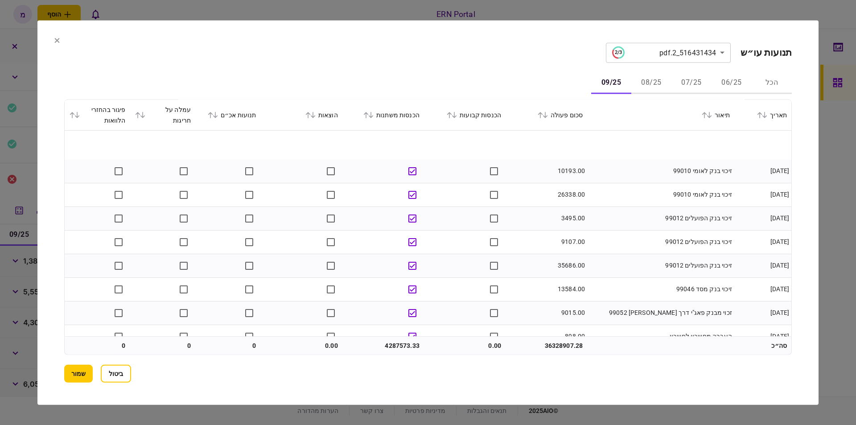
scroll to position [1047, 0]
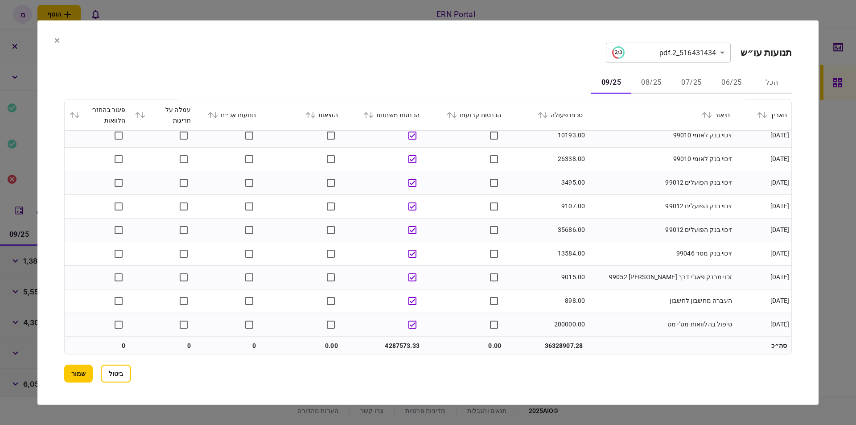
click at [567, 322] on td "200000.00" at bounding box center [546, 323] width 82 height 23
click at [555, 327] on td "200000.00" at bounding box center [546, 323] width 82 height 23
click at [562, 315] on td "200000.00" at bounding box center [546, 323] width 82 height 23
click at [562, 319] on td "200000.00" at bounding box center [546, 323] width 82 height 23
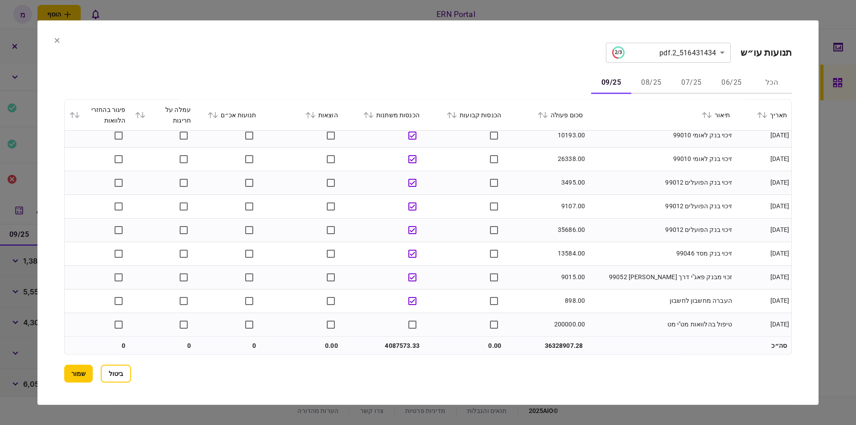
click at [403, 337] on td "4087573.33" at bounding box center [383, 345] width 82 height 18
click at [79, 376] on button "שמור" at bounding box center [78, 374] width 29 height 18
